Goal: Information Seeking & Learning: Learn about a topic

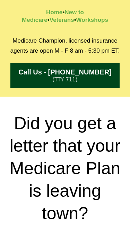
click at [74, 93] on div "Medicare Champion, licensed insurance agents are open M - F 8 am - 5:30 pm ET. …" at bounding box center [65, 61] width 130 height 69
click at [43, 110] on div "Did you get a letter that your Medicare Plan is leaving town?" at bounding box center [64, 168] width 123 height 119
click at [37, 116] on h2 "Did you get a letter that your Medicare Plan is leaving town?" at bounding box center [64, 168] width 123 height 112
click at [48, 145] on h2 "Did you get a letter that your Medicare Plan is leaving town?" at bounding box center [64, 168] width 123 height 112
click at [97, 103] on div "Did you get a letter that your Medicare Plan is leaving town? Yes No" at bounding box center [65, 199] width 130 height 207
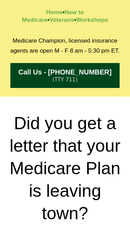
click at [93, 99] on div "Did you get a letter that your Medicare Plan is leaving town? Yes No" at bounding box center [65, 199] width 130 height 207
click at [110, 122] on h2 "Did you get a letter that your Medicare Plan is leaving town?" at bounding box center [64, 168] width 123 height 112
click at [117, 54] on h2 "Medicare Champion, licensed insurance agents are open M - F 8 am - 5:30 pm ET." at bounding box center [64, 46] width 123 height 20
